Goal: Transaction & Acquisition: Purchase product/service

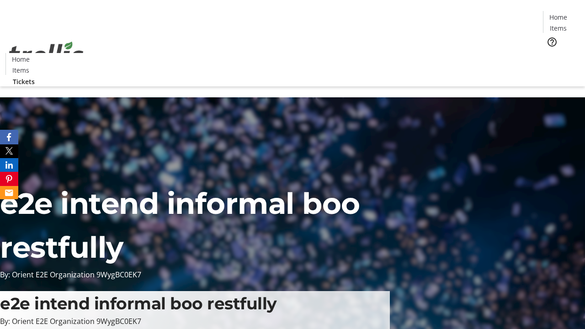
click at [551, 53] on span "Tickets" at bounding box center [562, 58] width 22 height 10
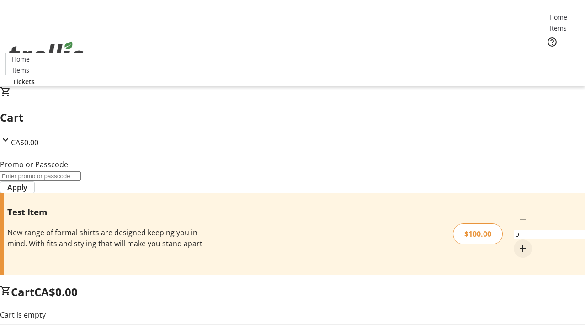
click at [518, 243] on mat-icon "Increment by one" at bounding box center [523, 248] width 11 height 11
type input "1"
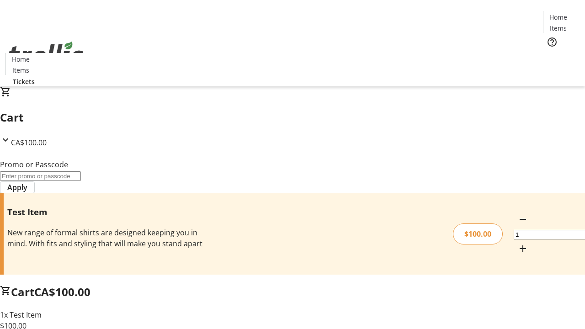
type input "PERCENT"
